Goal: Communication & Community: Answer question/provide support

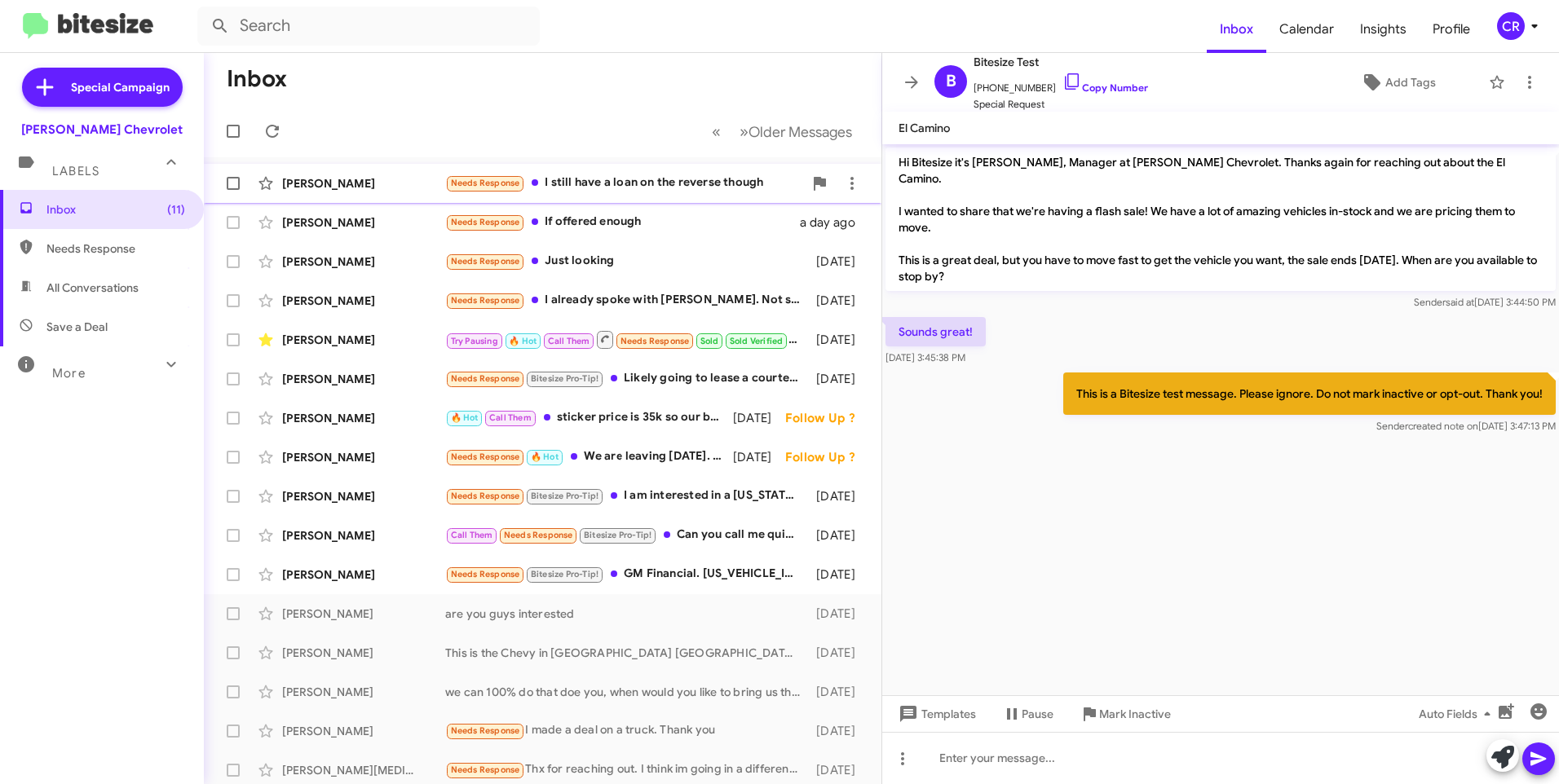
click at [583, 185] on div "Needs Response I still have a loan on the reverse though" at bounding box center [624, 183] width 358 height 19
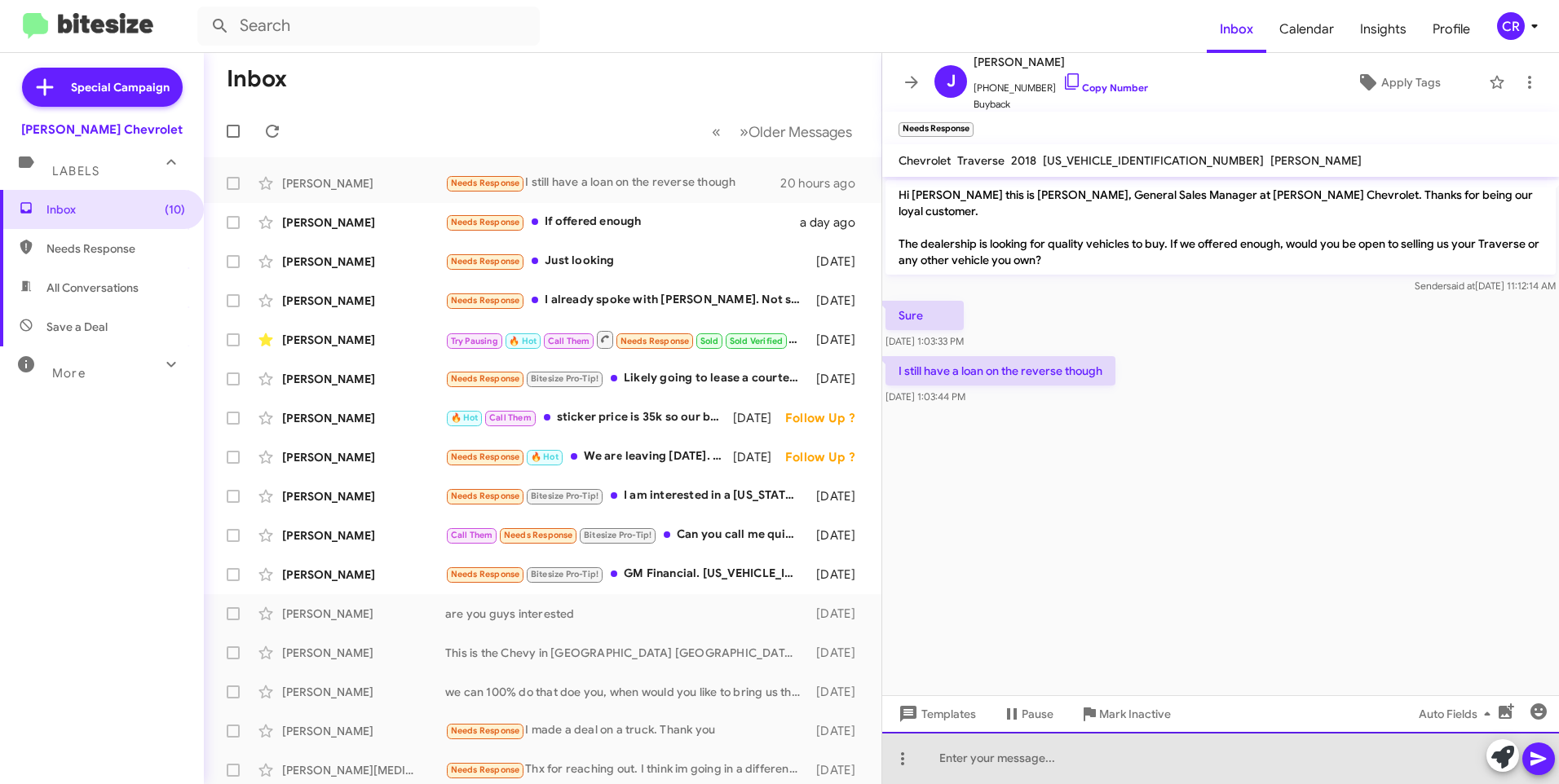
click at [993, 761] on div at bounding box center [1220, 758] width 677 height 52
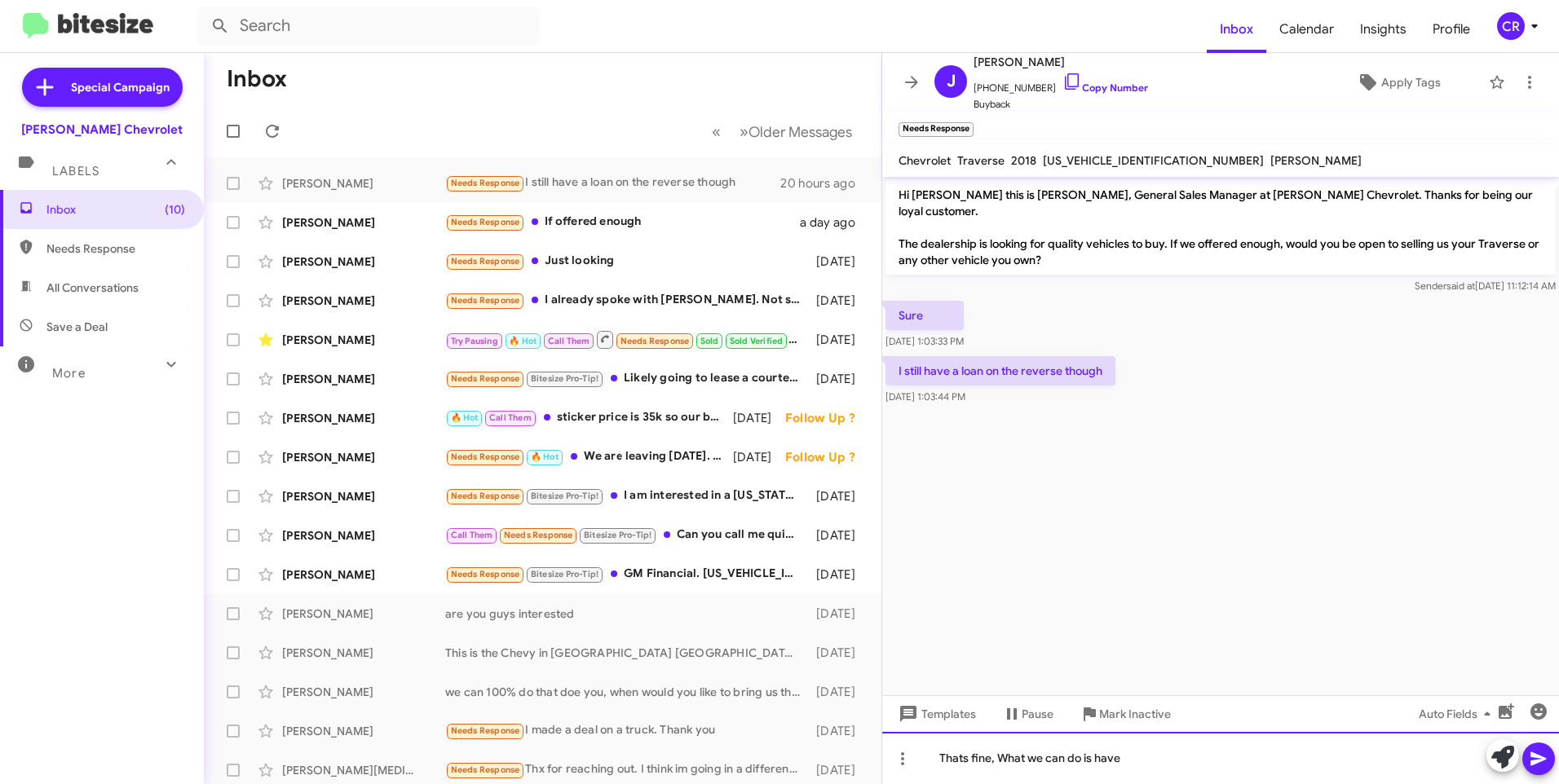
click at [1145, 761] on div "Thats fine, What we can do is have" at bounding box center [1220, 758] width 677 height 52
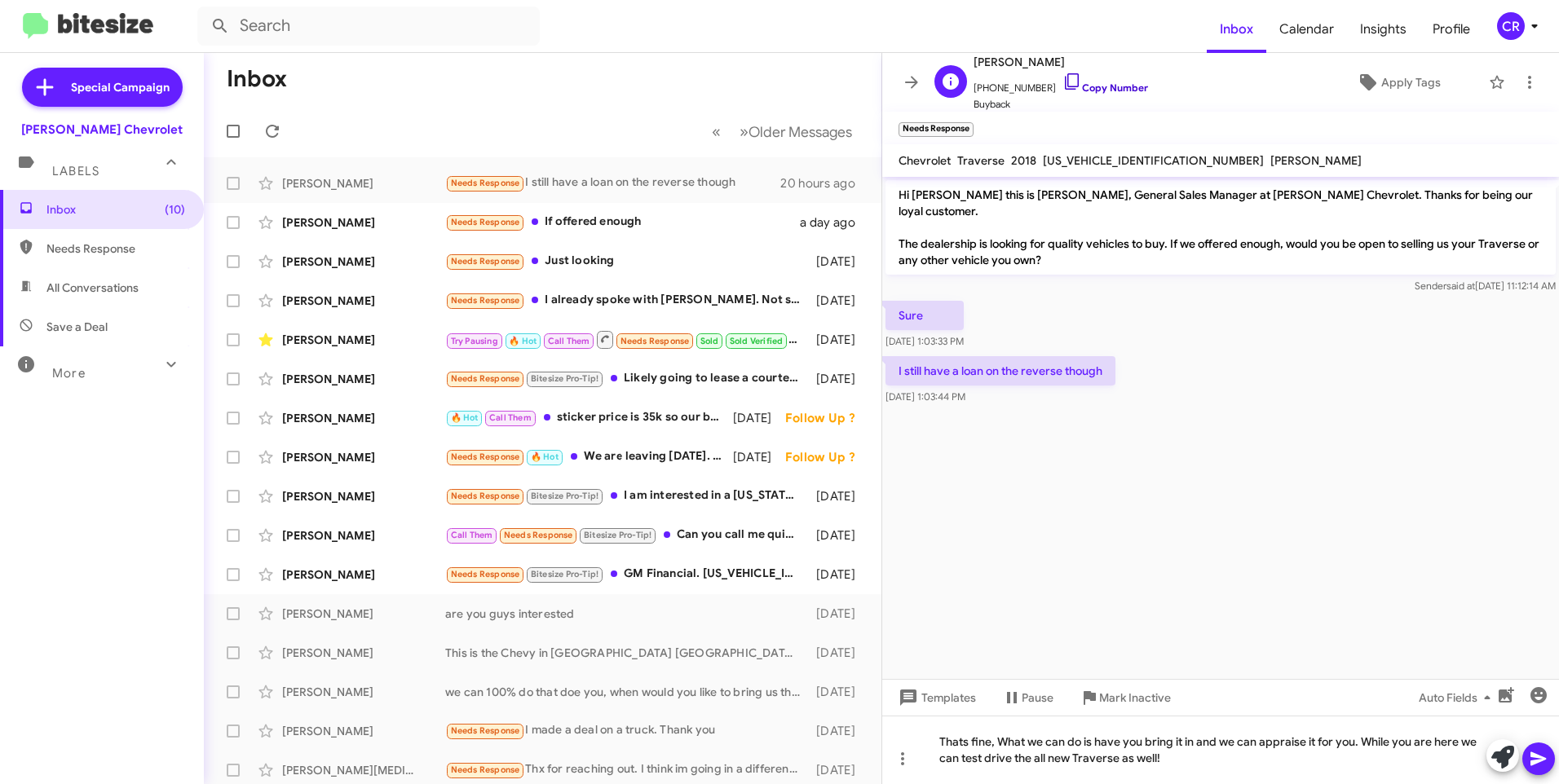
click at [1087, 86] on link "Copy Number" at bounding box center [1105, 87] width 85 height 12
click at [1532, 760] on icon at bounding box center [1539, 759] width 19 height 19
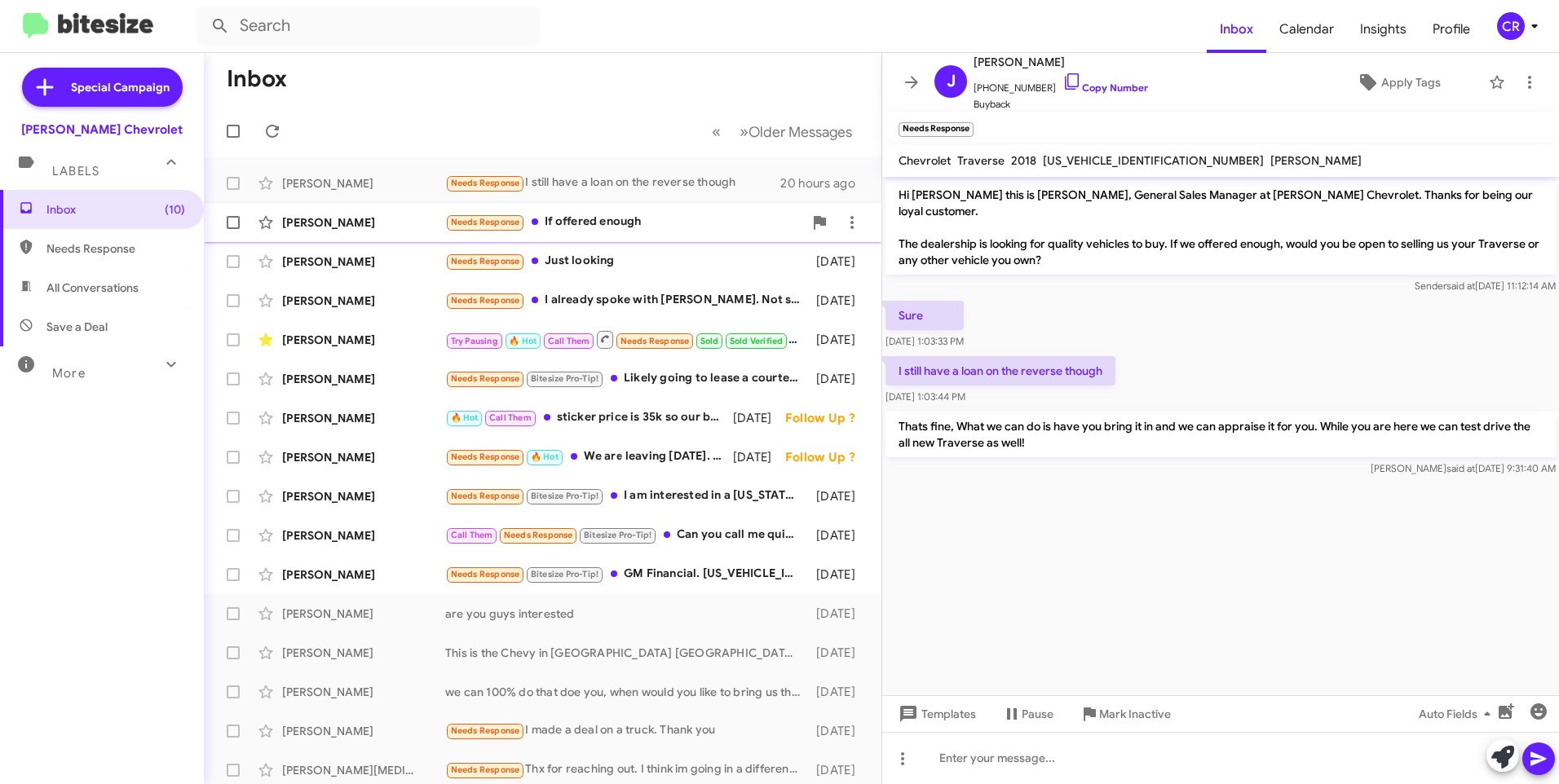
click at [588, 222] on div "Needs Response If offered enough" at bounding box center [624, 223] width 358 height 19
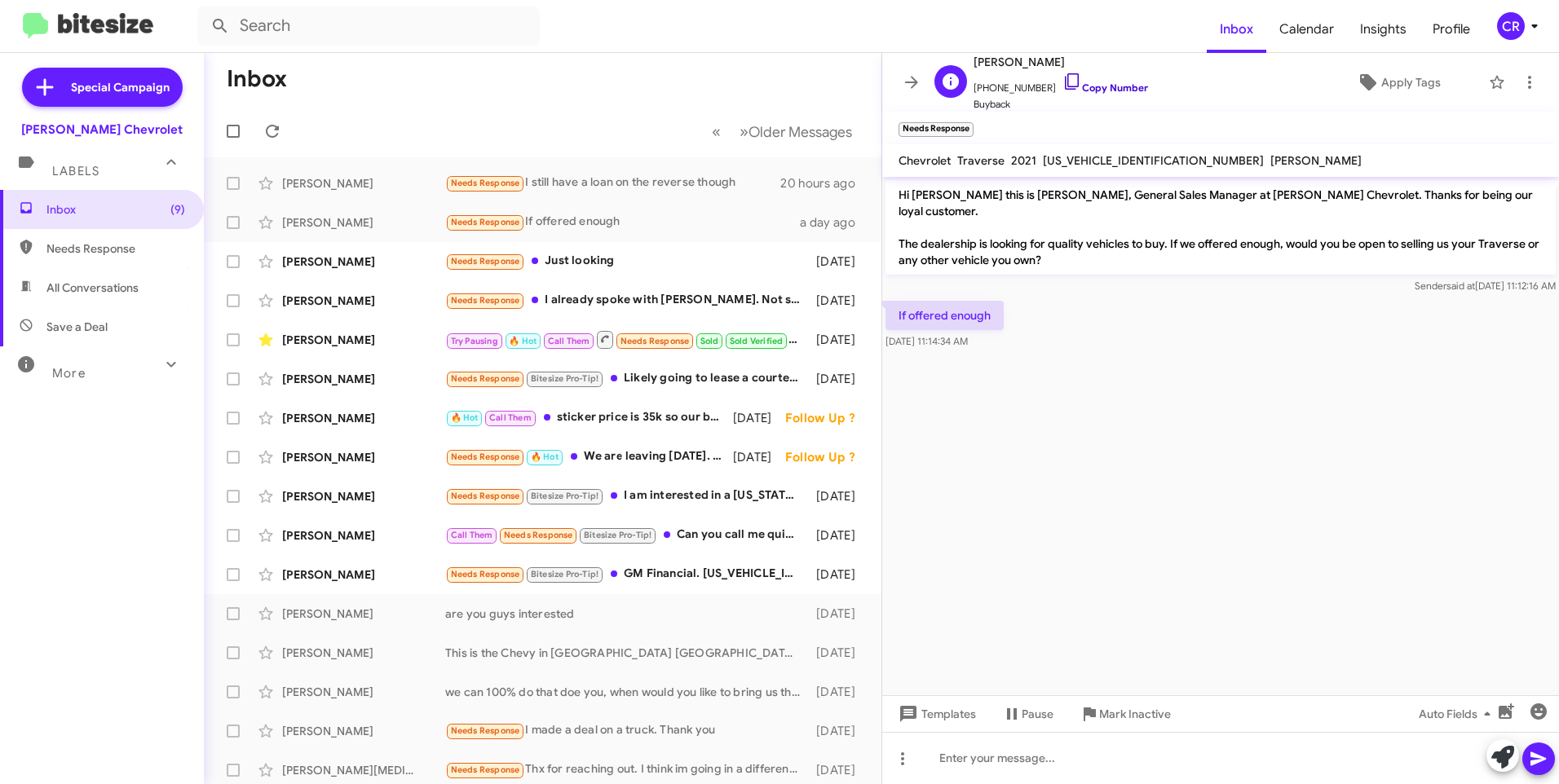
click at [1087, 90] on link "Copy Number" at bounding box center [1105, 87] width 85 height 12
click at [1010, 759] on div at bounding box center [1220, 758] width 677 height 52
click at [1536, 761] on icon at bounding box center [1539, 759] width 19 height 19
click at [609, 257] on div "Needs Response Just looking" at bounding box center [624, 261] width 358 height 19
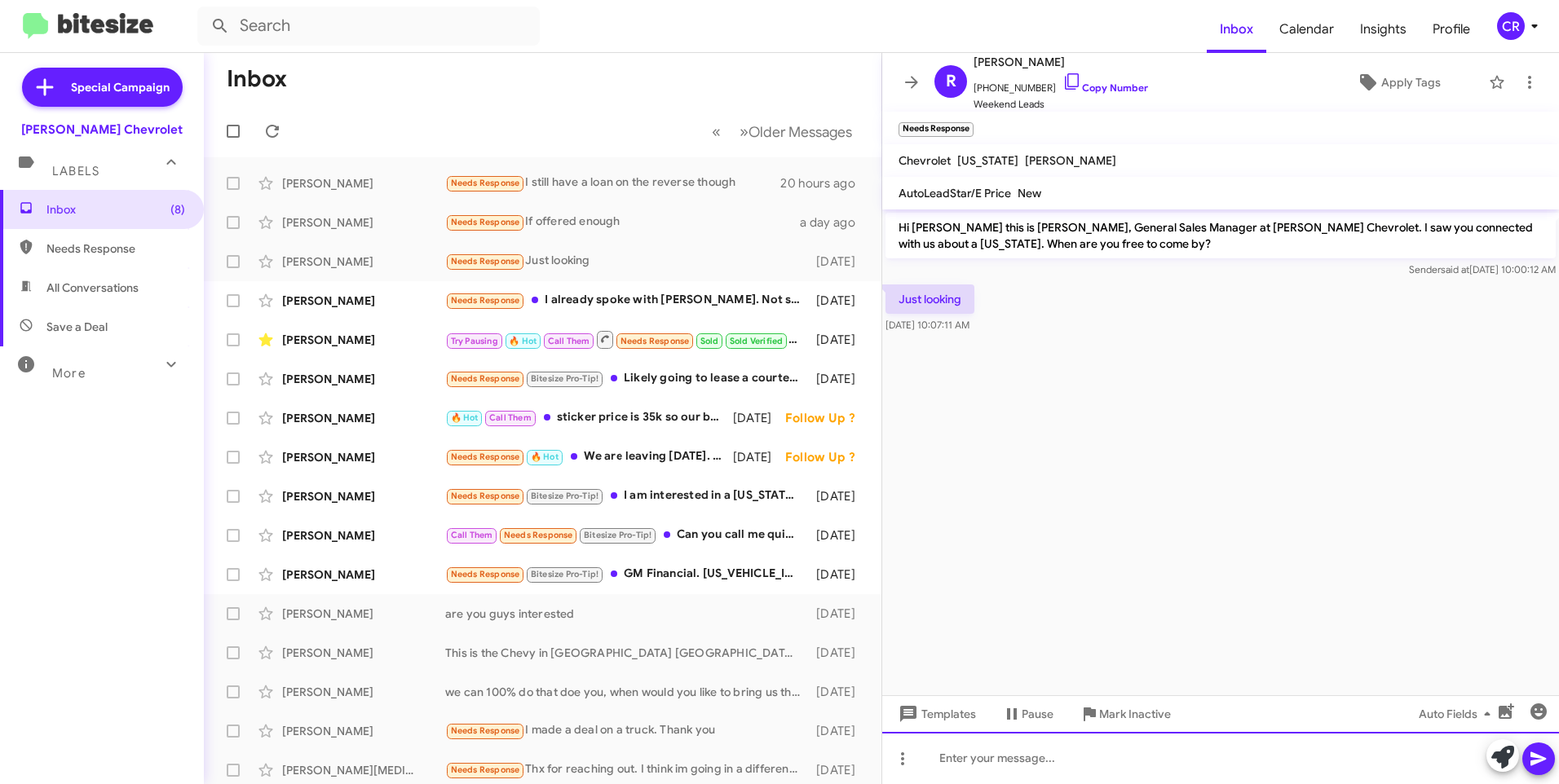
click at [996, 753] on div at bounding box center [1220, 758] width 677 height 52
click at [1531, 753] on icon at bounding box center [1539, 759] width 19 height 19
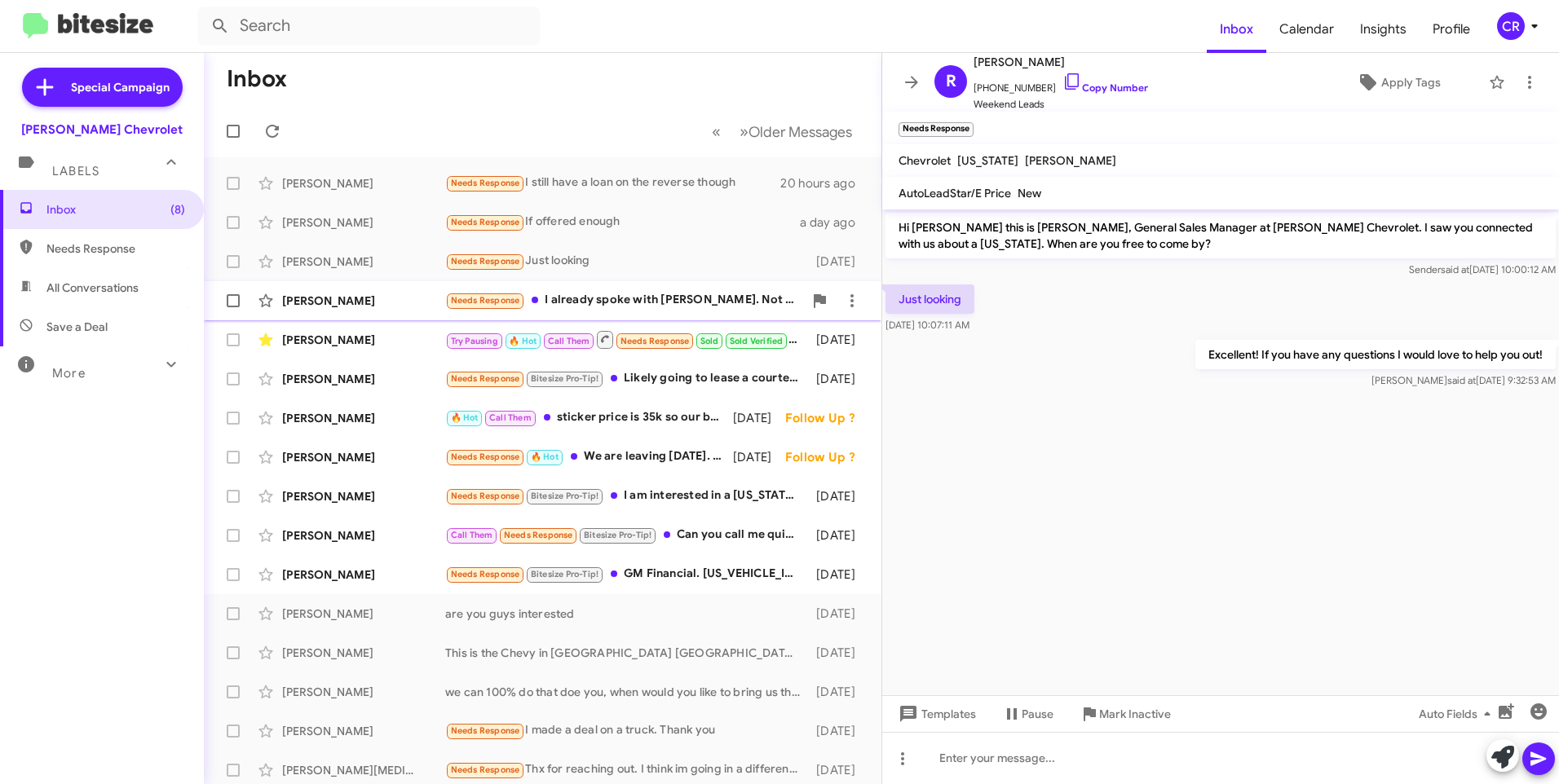
click at [642, 301] on div "Needs Response I already spoke with [PERSON_NAME]. Not sure about what the inqu…" at bounding box center [624, 300] width 358 height 19
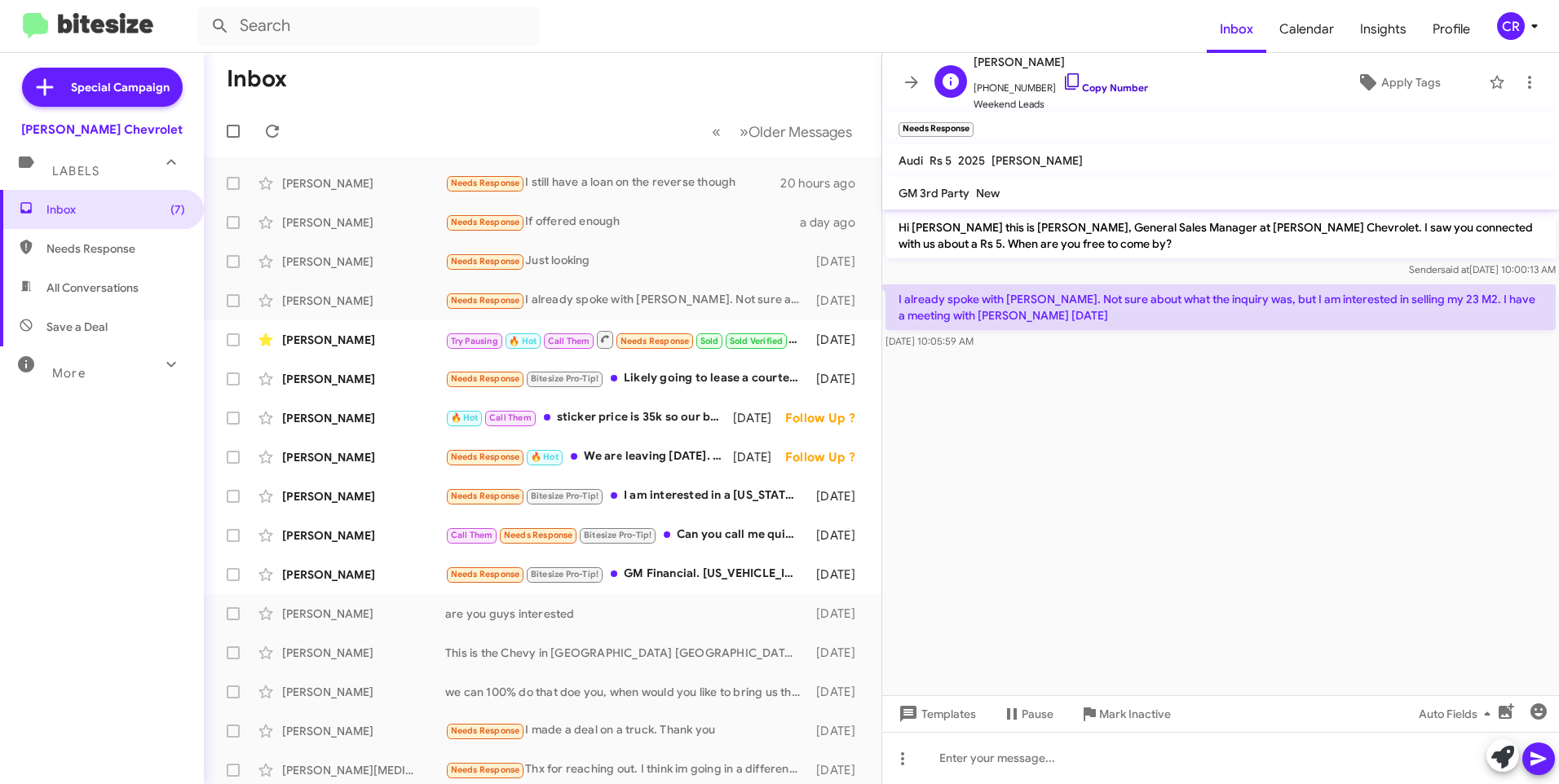
click at [1080, 89] on link "Copy Number" at bounding box center [1105, 87] width 85 height 12
click at [671, 371] on div "Needs Response Bitesize Pro-Tip! Likely going to lease a courtesy vehicle equin…" at bounding box center [624, 379] width 358 height 19
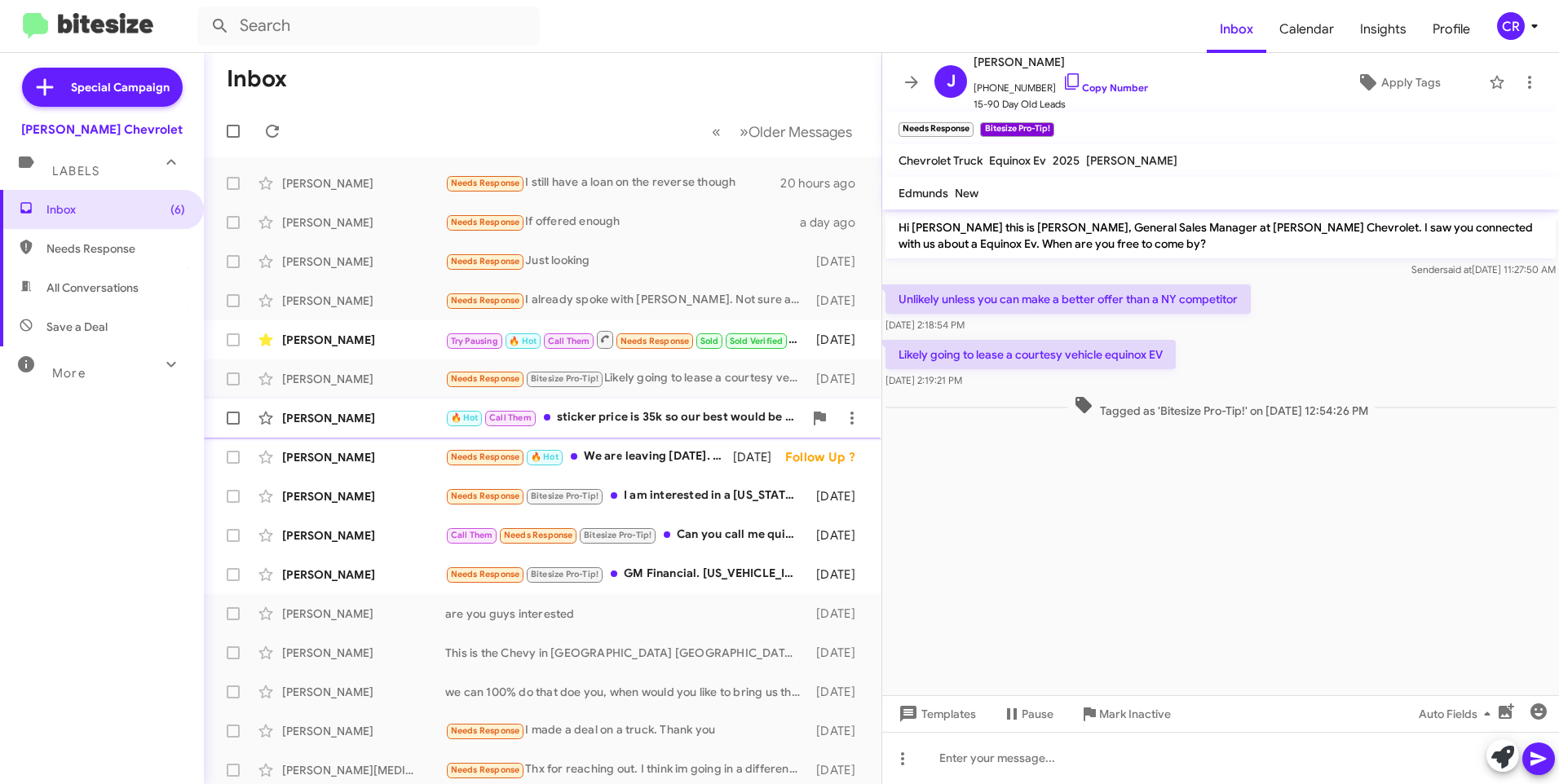
click at [594, 415] on div "🔥 Hot Call Them sticker price is 35k so our best would be 31k" at bounding box center [624, 418] width 358 height 19
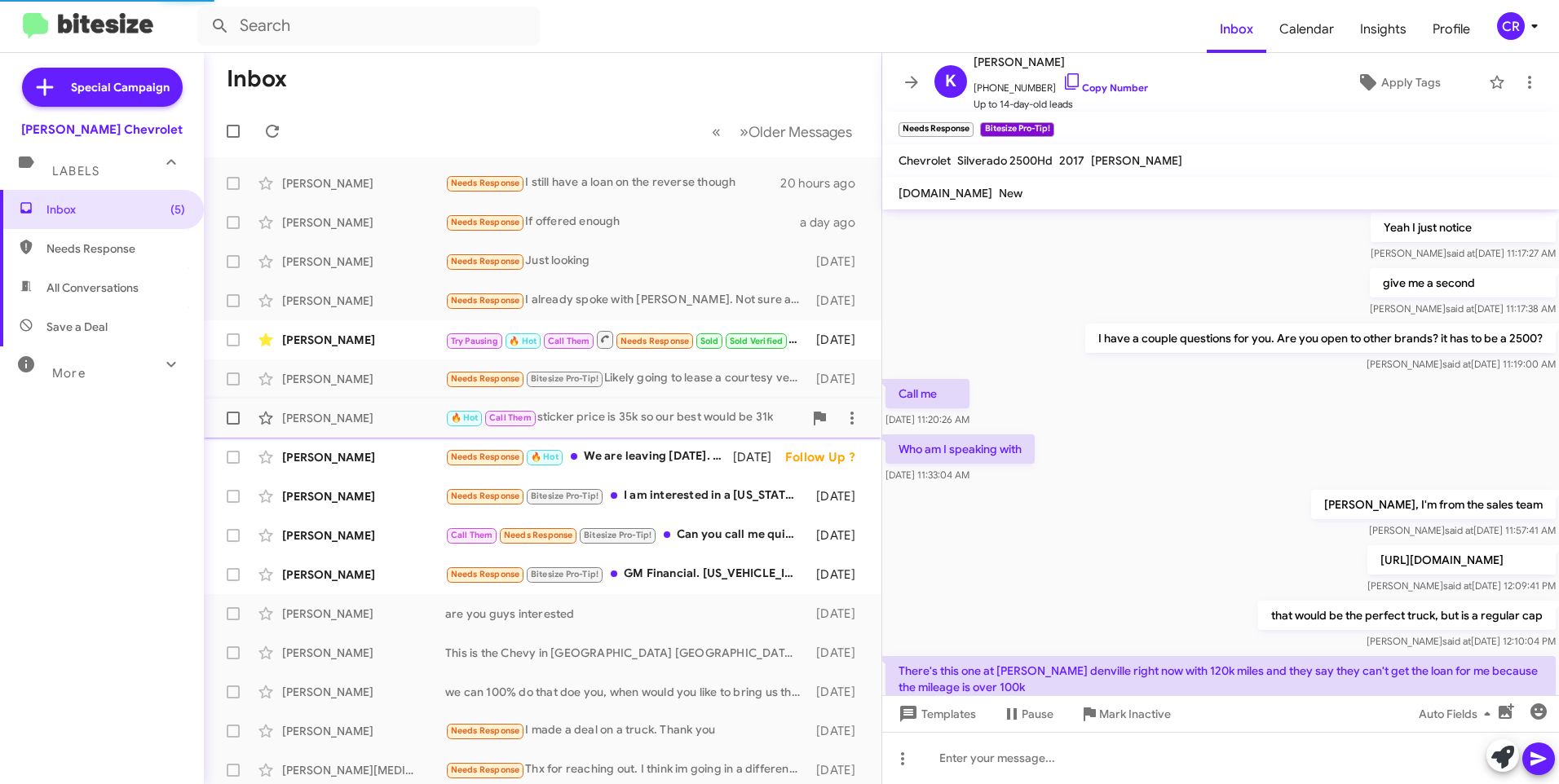
scroll to position [753, 0]
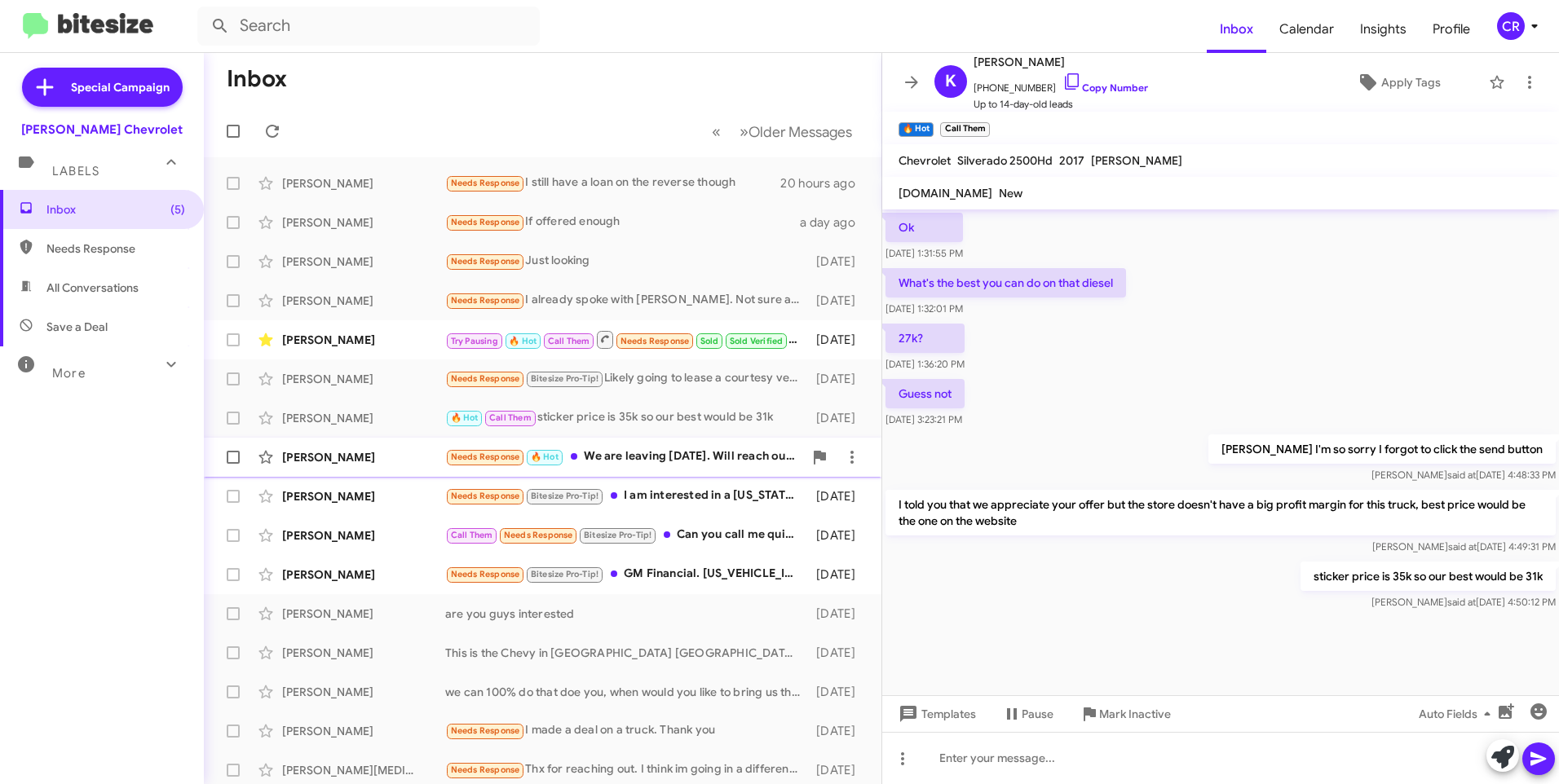
click at [628, 452] on div "Needs Response 🔥 Hot We are leaving [DATE]. Will reach out when we return." at bounding box center [624, 457] width 358 height 19
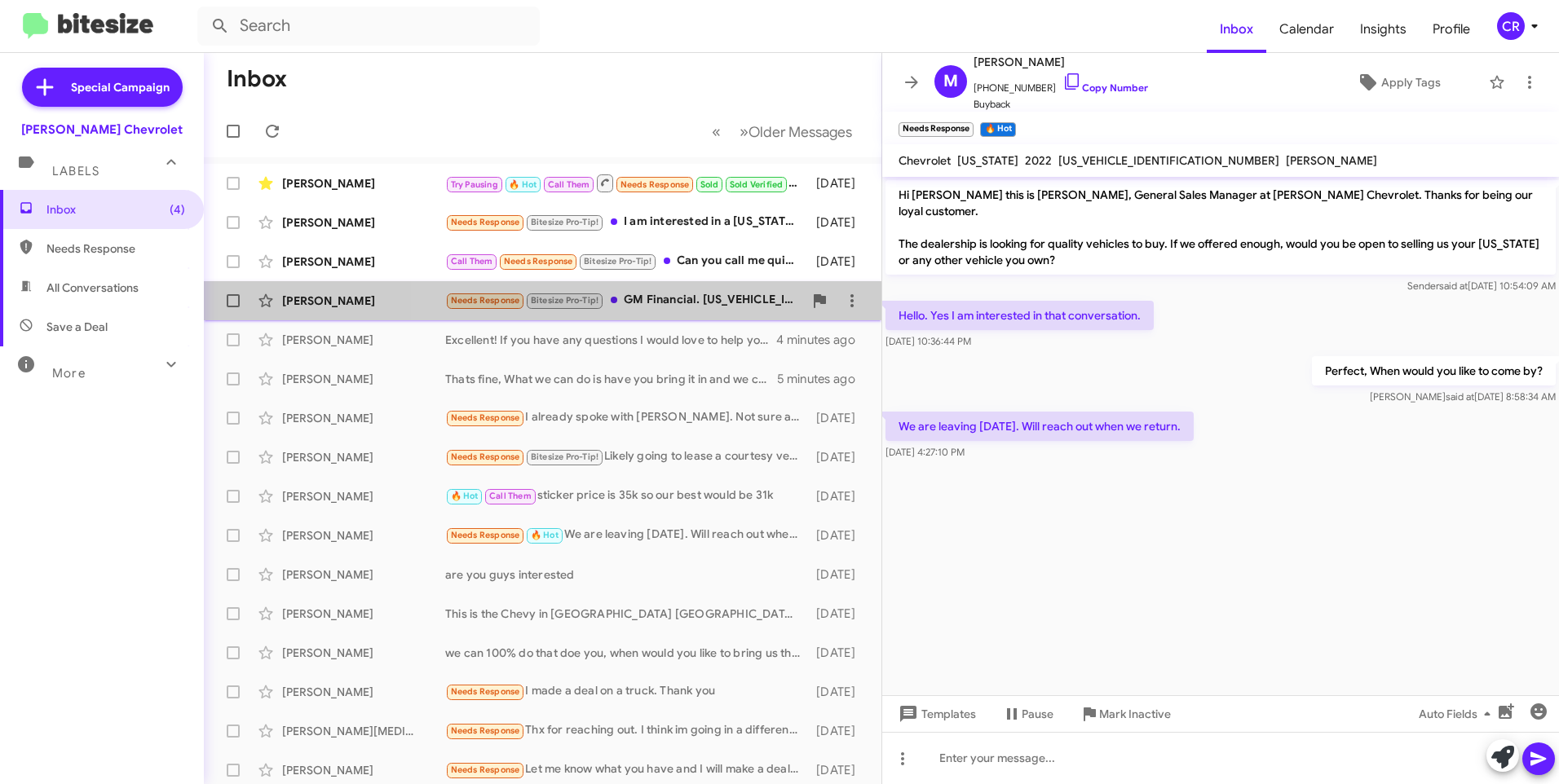
click at [678, 295] on div "Needs Response Bitesize Pro-Tip! GM Financial. [US_VEHICLE_IDENTIFICATION_NUMBE…" at bounding box center [624, 300] width 358 height 19
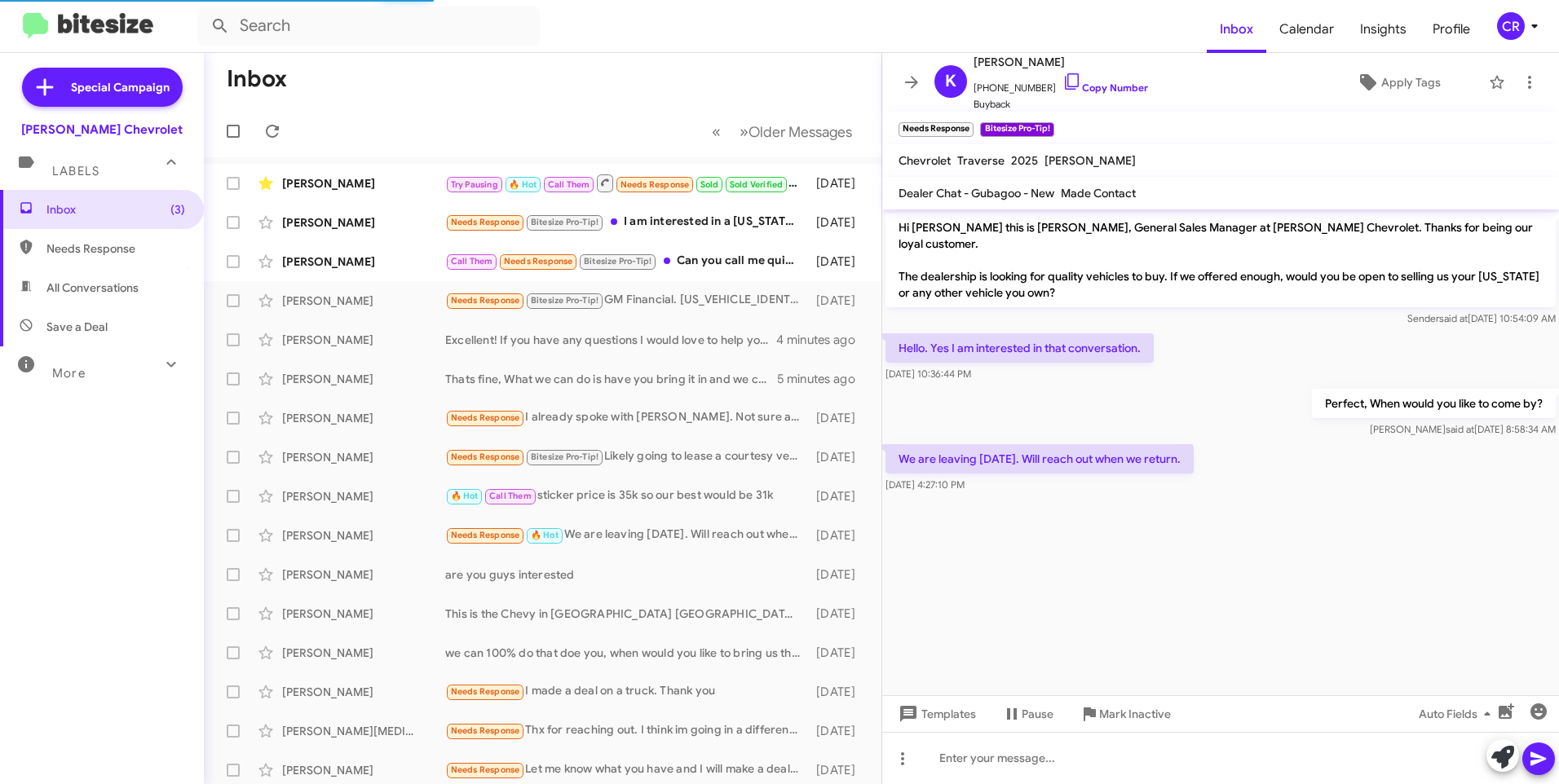
scroll to position [62, 0]
